Goal: Task Accomplishment & Management: Manage account settings

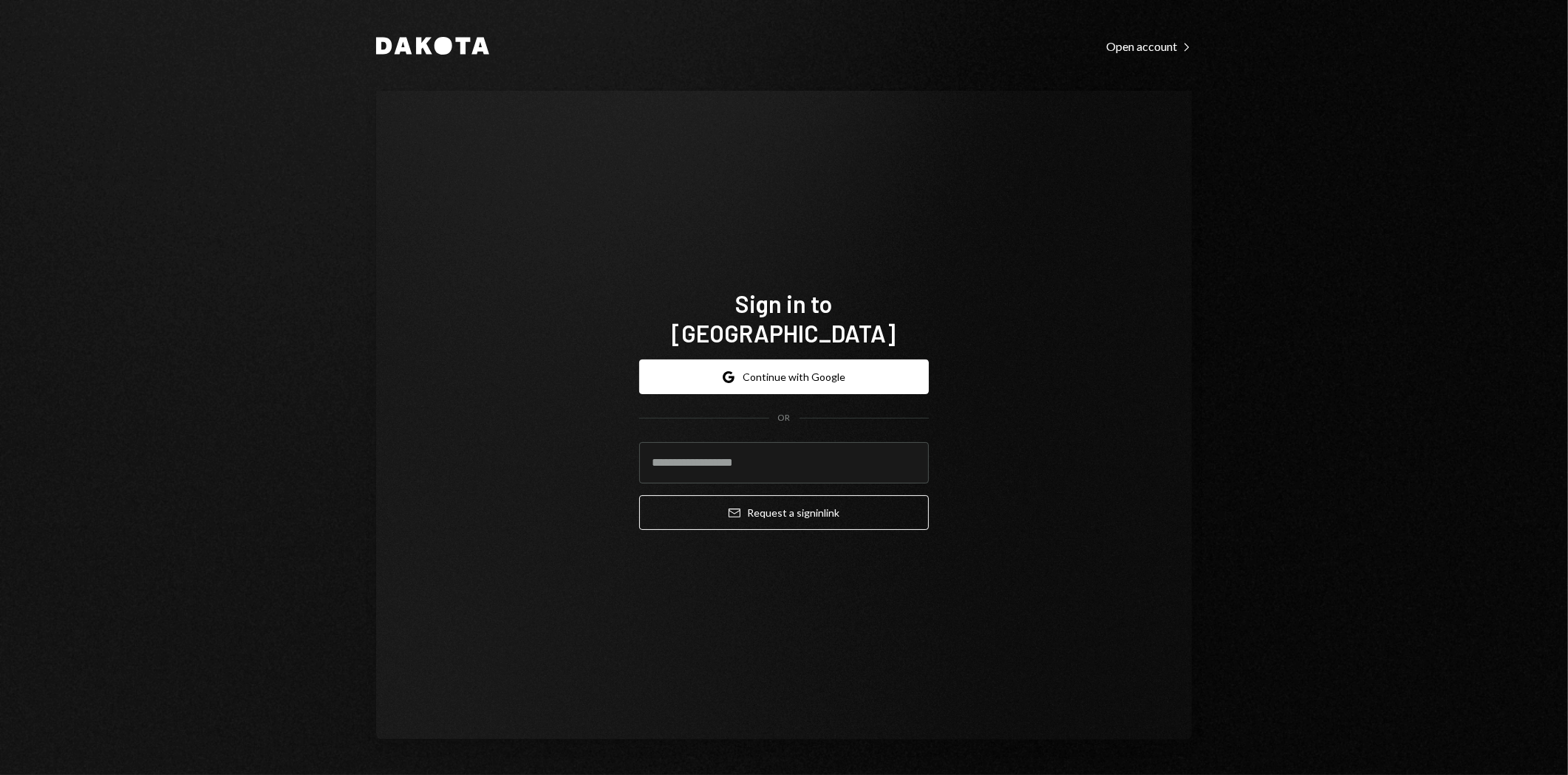
click at [0, 775] on com-1password-button at bounding box center [0, 775] width 0 height 0
type input "**********"
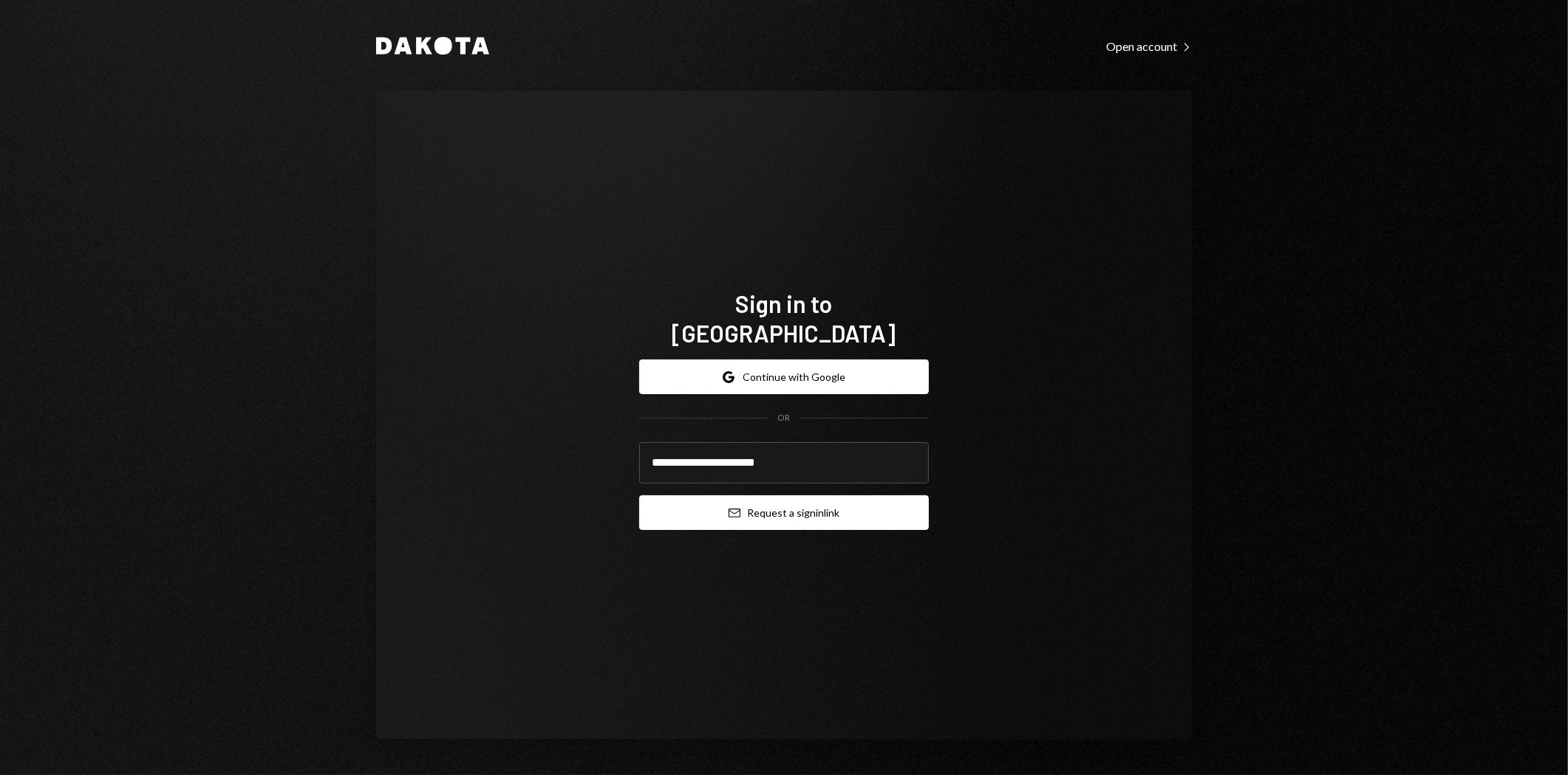
click at [905, 496] on button "Email Request a sign in link" at bounding box center [784, 513] width 290 height 34
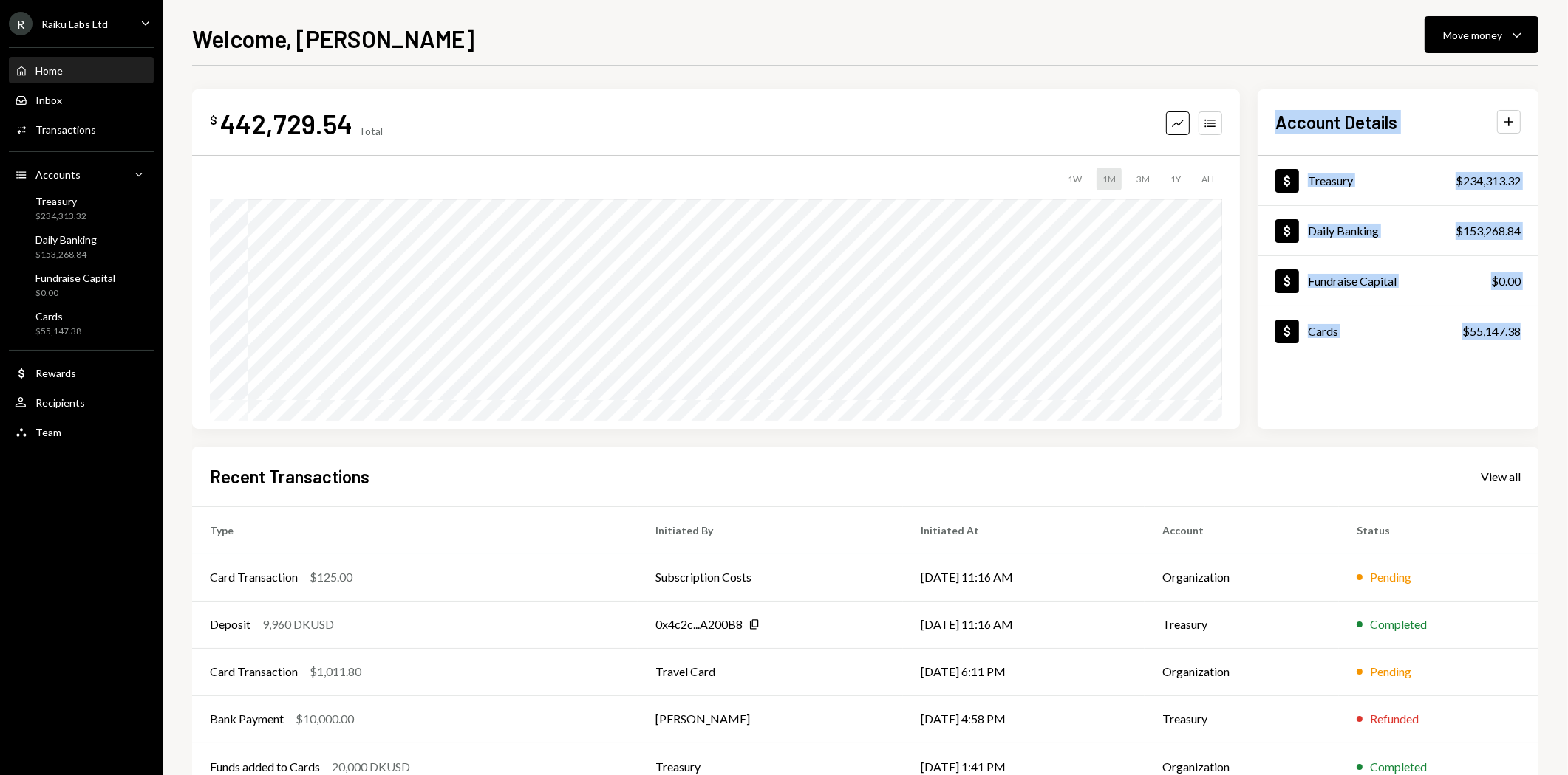
drag, startPoint x: 1271, startPoint y: 115, endPoint x: 1505, endPoint y: 368, distance: 344.6
click at [1505, 368] on div "Account Details Plus Dollar Treasury $234,313.32 Dollar Daily Banking $153,268.…" at bounding box center [1398, 260] width 280 height 340
copy div "Account Details Plus Dollar Treasury $234,313.32 Dollar Daily Banking $153,268.…"
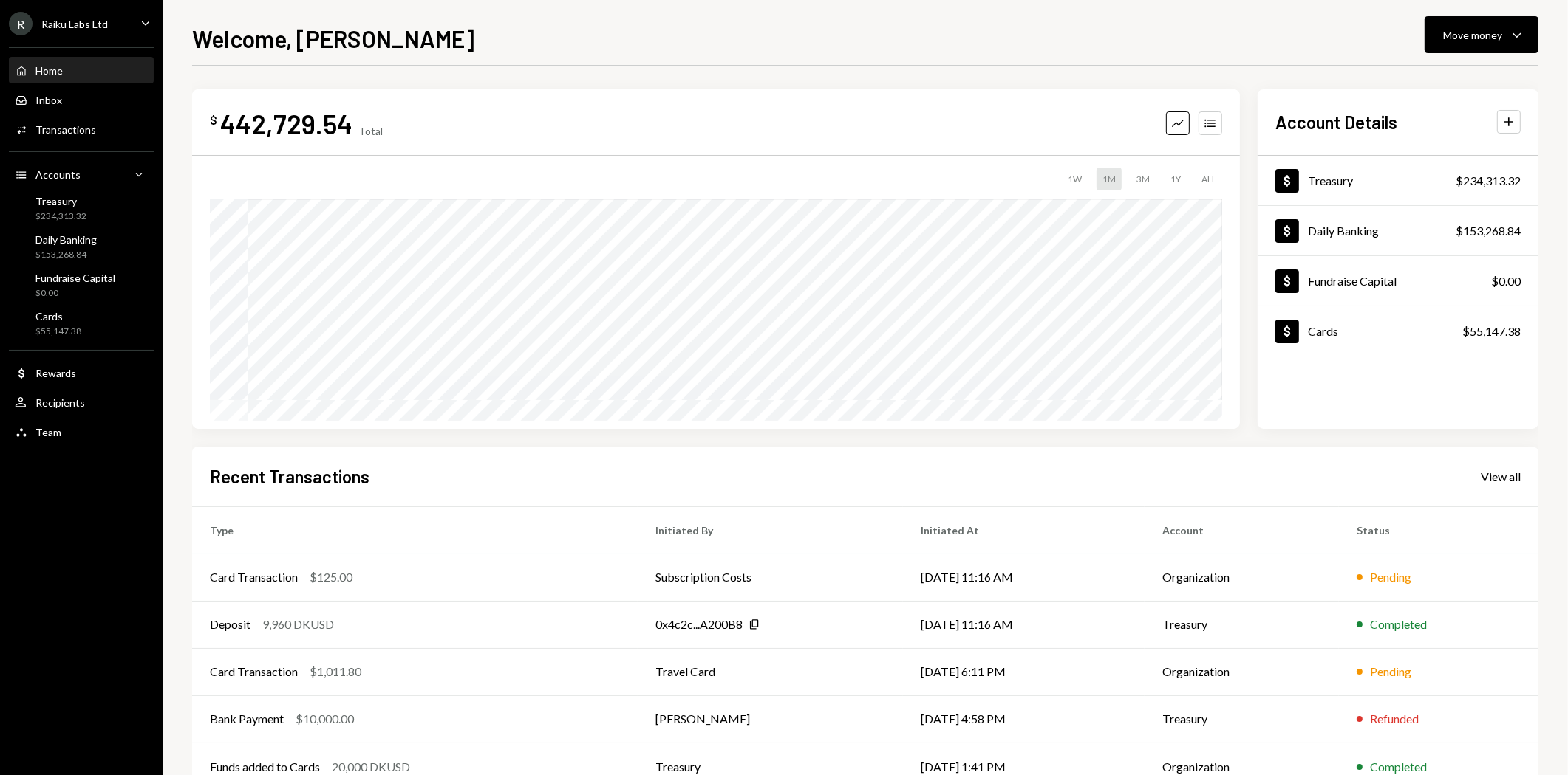
click at [1549, 353] on div "Welcome, [PERSON_NAME] Move money Caret Down $ 442,729.54 Total Graph Accounts …" at bounding box center [865, 387] width 1405 height 775
click at [107, 25] on div "Raiku Labs Ltd" at bounding box center [74, 24] width 66 height 13
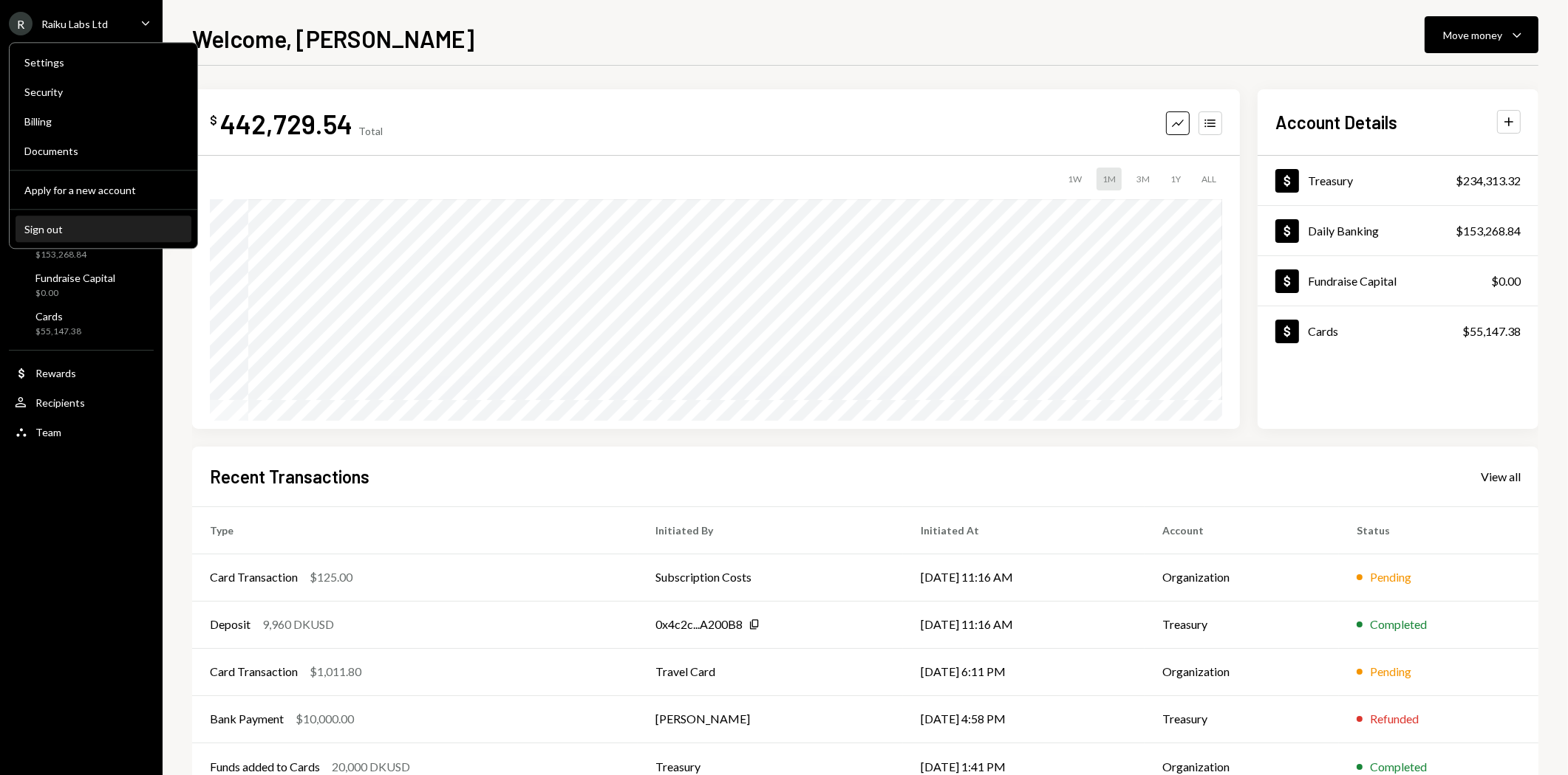
click at [33, 232] on div "Sign out" at bounding box center [103, 230] width 158 height 13
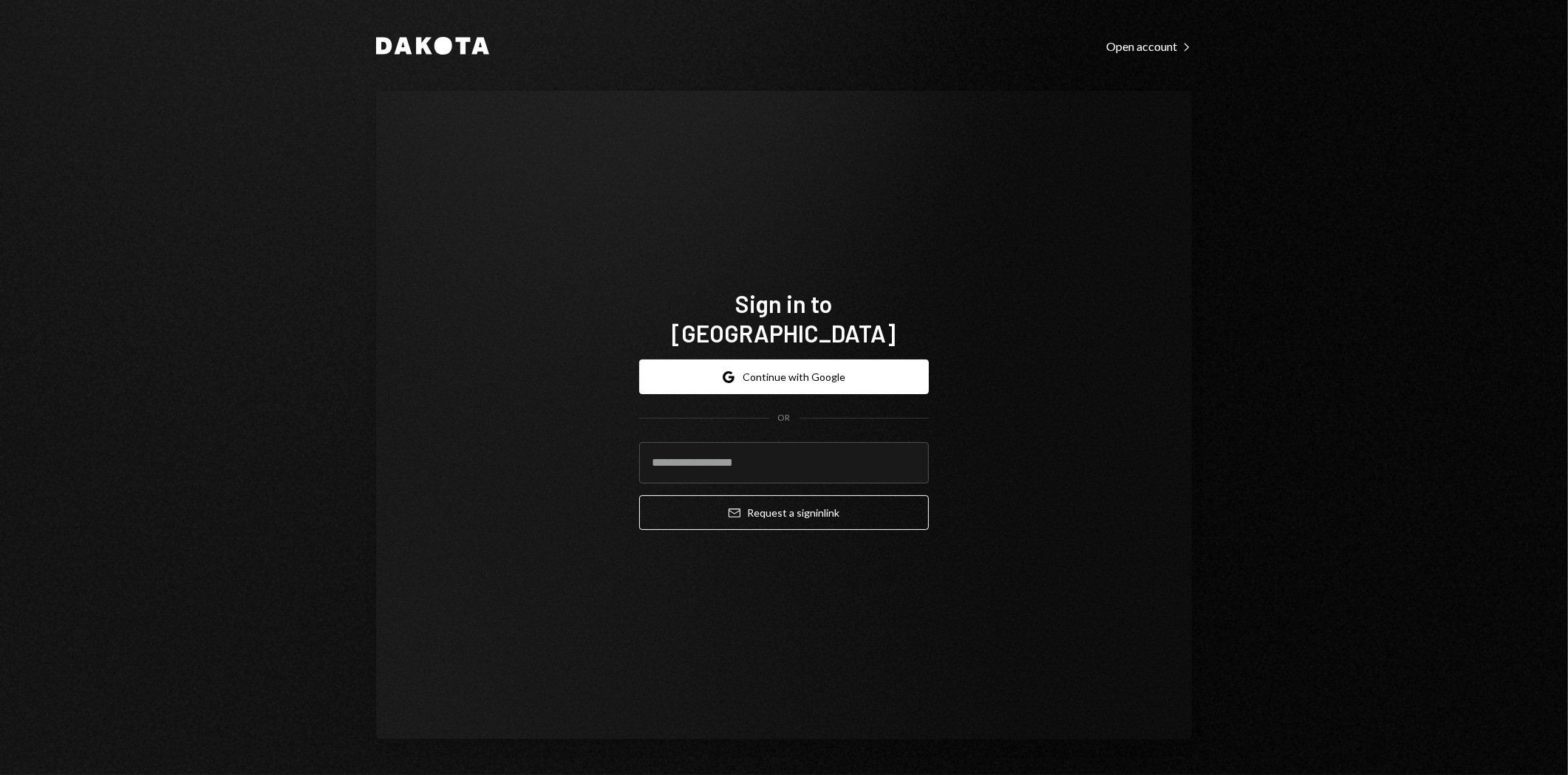
type input "**********"
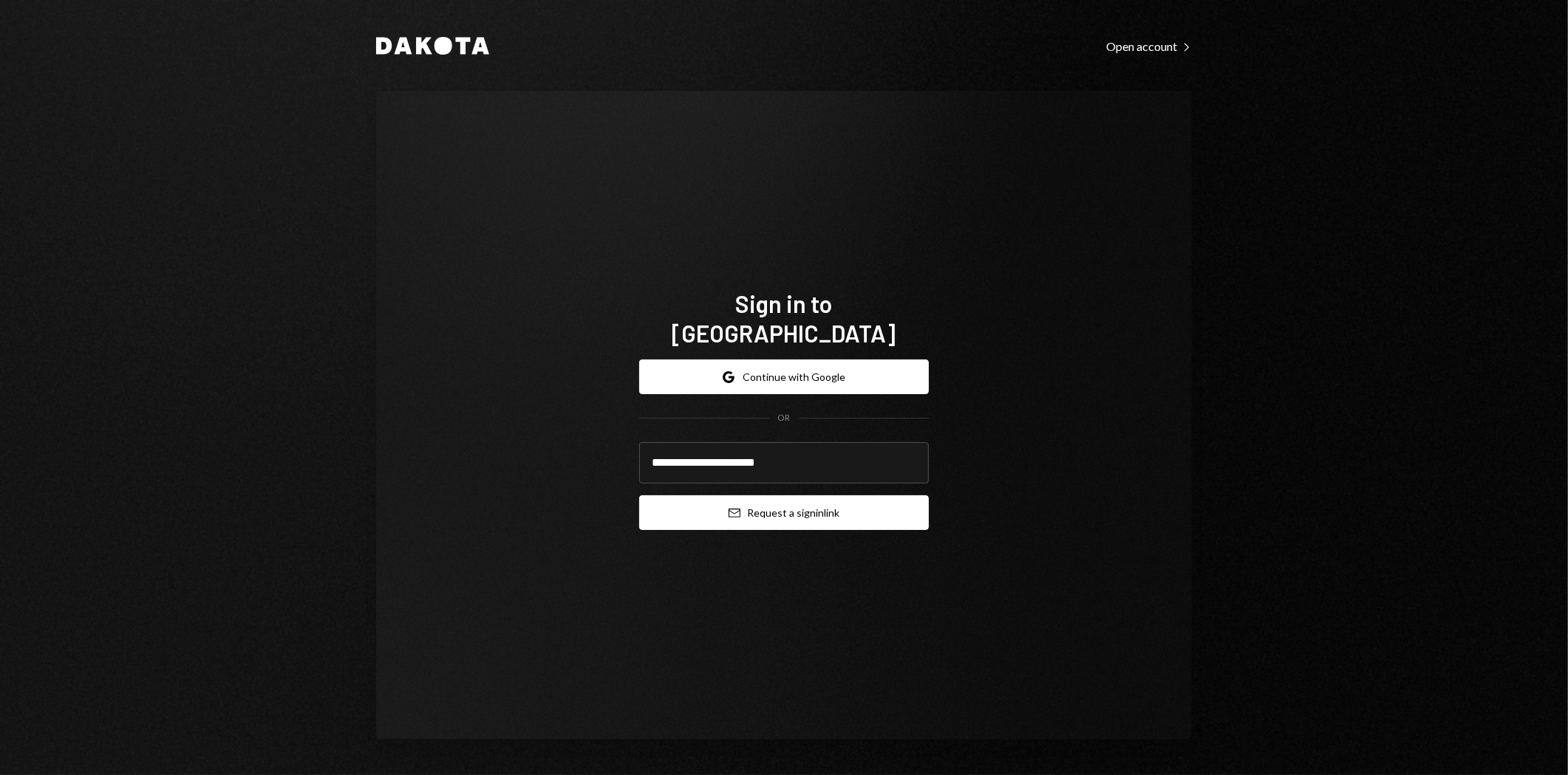
click at [822, 497] on button "Email Request a sign in link" at bounding box center [784, 513] width 290 height 34
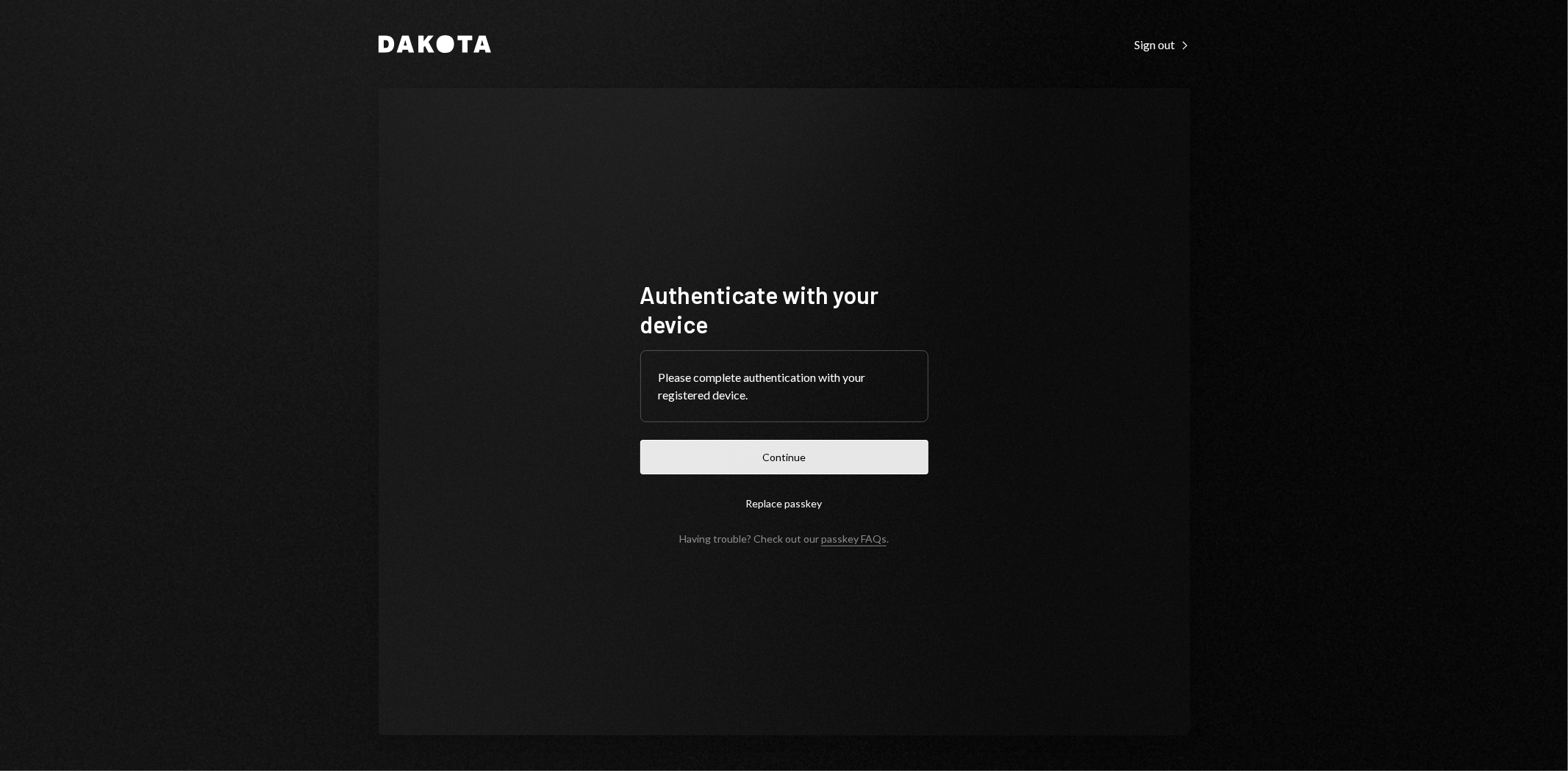
click at [865, 463] on button "Continue" at bounding box center [784, 457] width 288 height 34
